Goal: Task Accomplishment & Management: Manage account settings

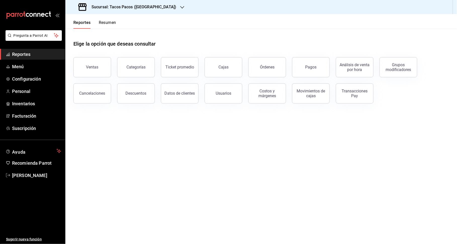
click at [252, 172] on main "Elige la opción que deseas consultar Ventas Categorías Ticket promedio Cajas Ór…" at bounding box center [261, 136] width 392 height 215
click at [21, 117] on span "Facturación" at bounding box center [36, 115] width 49 height 7
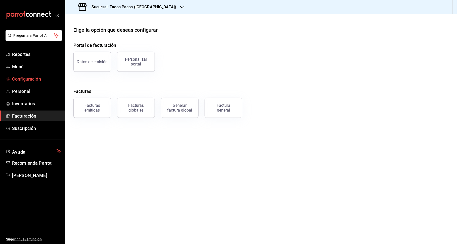
click at [29, 80] on span "Configuración" at bounding box center [36, 78] width 49 height 7
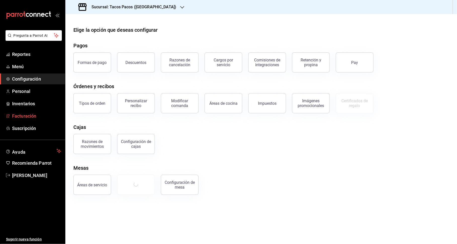
click at [32, 117] on span "Facturación" at bounding box center [36, 115] width 49 height 7
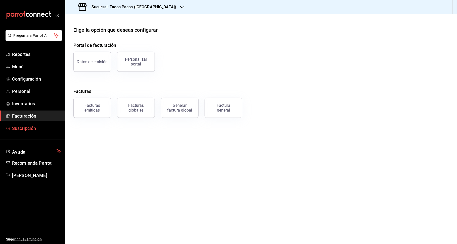
click at [28, 131] on span "Suscripción" at bounding box center [36, 128] width 49 height 7
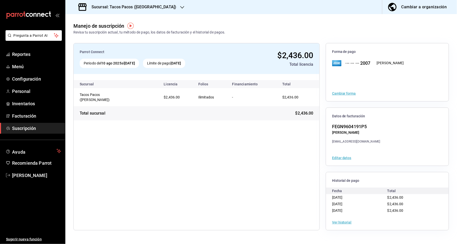
click at [344, 221] on button "Ver historial" at bounding box center [342, 222] width 20 height 4
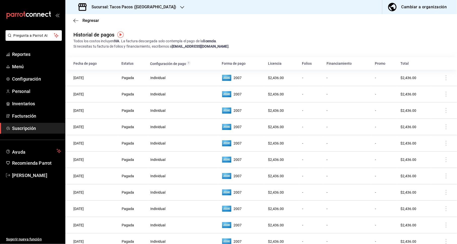
click at [441, 78] on td at bounding box center [444, 78] width 25 height 16
click at [440, 79] on td at bounding box center [444, 78] width 25 height 16
click at [441, 78] on td at bounding box center [444, 78] width 25 height 16
click at [441, 77] on td at bounding box center [444, 78] width 25 height 16
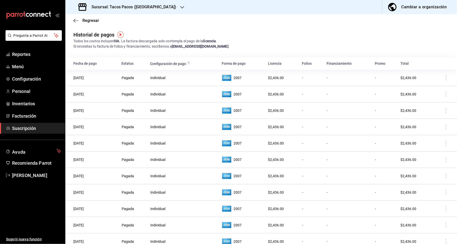
click at [441, 77] on td at bounding box center [444, 78] width 25 height 16
click at [76, 20] on icon "button" at bounding box center [75, 20] width 5 height 5
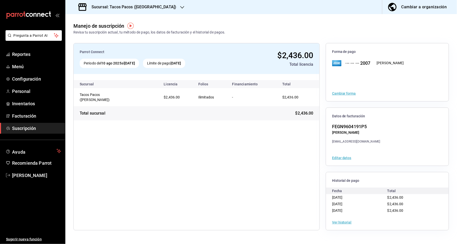
click at [343, 158] on button "Editar datos" at bounding box center [341, 158] width 19 height 4
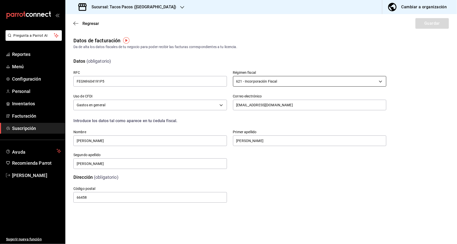
click at [280, 81] on body "Pregunta a Parrot AI Reportes Menú Configuración Personal Inventarios Facturaci…" at bounding box center [228, 122] width 457 height 244
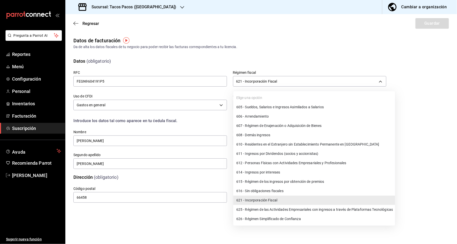
click at [282, 221] on li "626 - Régimen Simplificado de Confianza" at bounding box center [314, 218] width 162 height 9
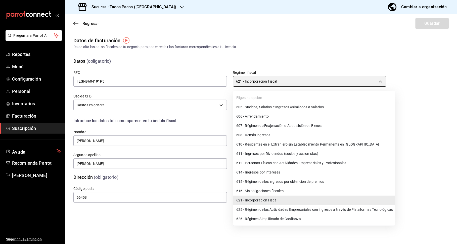
type input "626"
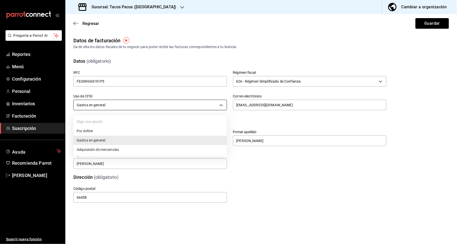
click at [203, 107] on body "Pregunta a Parrot AI Reportes Menú Configuración Personal Inventarios Facturaci…" at bounding box center [228, 122] width 457 height 244
click at [144, 142] on li "Gastos en general" at bounding box center [150, 139] width 153 height 9
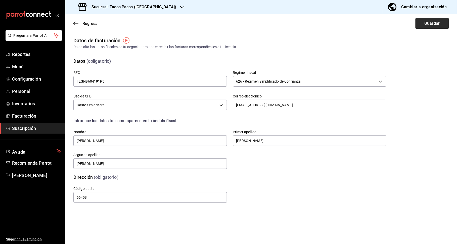
click at [431, 24] on button "Guardar" at bounding box center [432, 23] width 33 height 11
